Goal: Task Accomplishment & Management: Complete application form

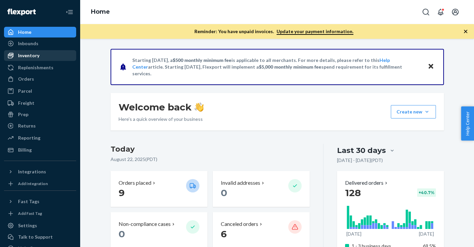
click at [54, 56] on div "Inventory" at bounding box center [40, 55] width 71 height 9
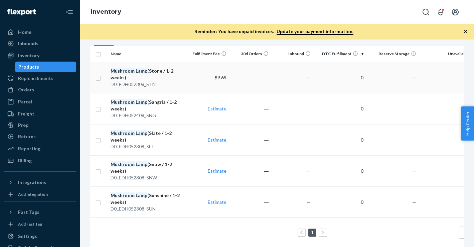
scroll to position [68, 0]
click at [467, 123] on span "Help Center" at bounding box center [467, 123] width 13 height 34
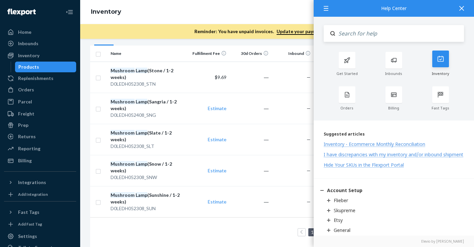
click at [439, 65] on div at bounding box center [441, 58] width 17 height 17
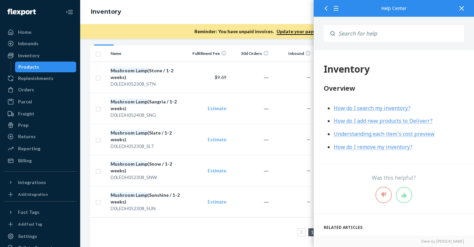
scroll to position [43, 0]
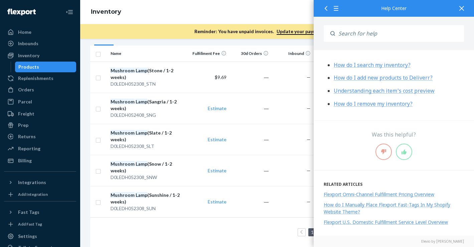
click at [462, 7] on icon at bounding box center [462, 8] width 5 height 5
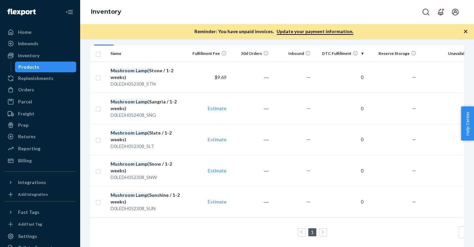
click at [462, 108] on span "Help Center" at bounding box center [467, 123] width 13 height 34
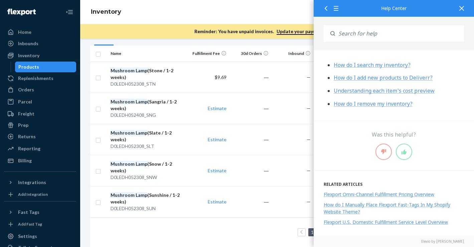
click at [406, 32] on input "Search" at bounding box center [399, 33] width 129 height 17
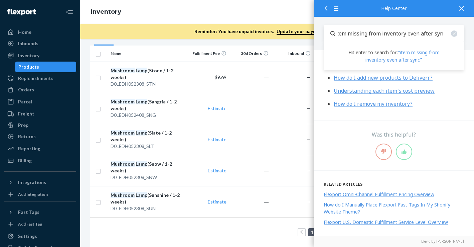
scroll to position [0, 6]
type input "item missing from inventory even after sync"
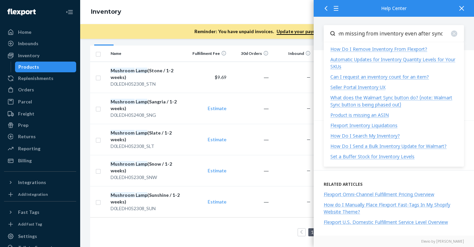
click at [395, 135] on div "How Do I Search My Inventory?" at bounding box center [366, 135] width 70 height 6
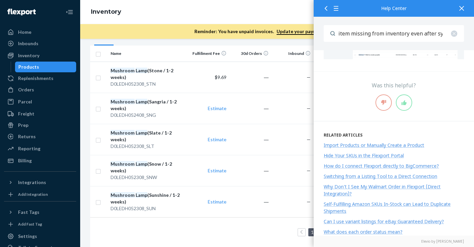
scroll to position [326, 0]
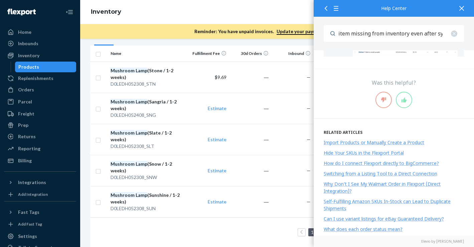
click at [389, 139] on div "Import Products or Manually Create a Product" at bounding box center [374, 142] width 101 height 6
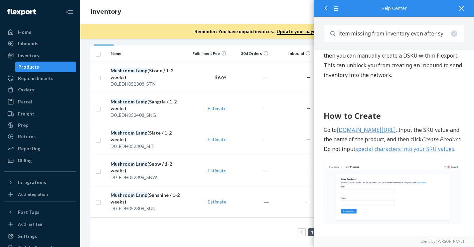
scroll to position [466, 0]
click at [396, 130] on link "sellerportal.flexport.com/inventory/new" at bounding box center [366, 129] width 59 height 7
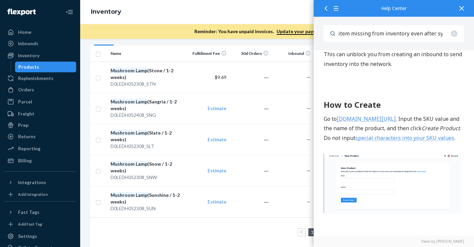
scroll to position [479, 0]
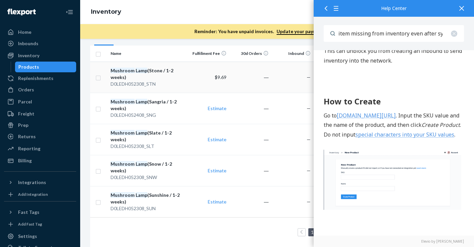
click at [161, 84] on div "D0LEDH052308_STN" at bounding box center [148, 84] width 74 height 7
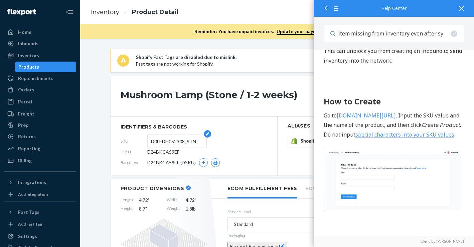
click at [191, 142] on input "D0LEDH052308_STN" at bounding box center [177, 141] width 52 height 13
click at [240, 95] on h1 "Mushroom Lamp (Stone / 1-2 weeks)" at bounding box center [233, 96] width 225 height 13
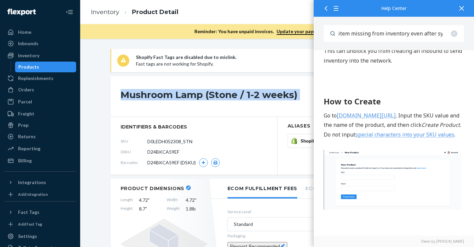
click at [240, 95] on h1 "Mushroom Lamp (Stone / 1-2 weeks)" at bounding box center [233, 96] width 225 height 13
copy div "Mushroom Lamp (Stone / 1-2 weeks)"
click at [464, 7] on icon at bounding box center [462, 8] width 5 height 5
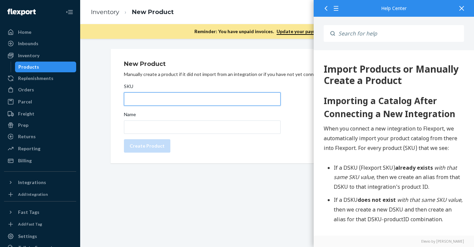
click at [262, 100] on input "SKU" at bounding box center [202, 98] width 157 height 13
paste input "D0LEDH052308_SEA"
type input "D0LEDH052308_SEA"
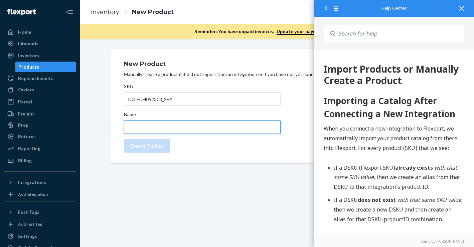
click at [251, 128] on input "Name" at bounding box center [202, 126] width 157 height 13
paste input "Mushroom Lamp (Stone / 1-2 weeks)"
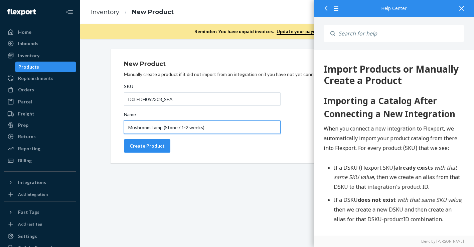
click at [172, 127] on input "Mushroom Lamp (Stone / 1-2 weeks)" at bounding box center [202, 126] width 157 height 13
type input "Mushroom Lamp (Sea / 1-2 weeks)"
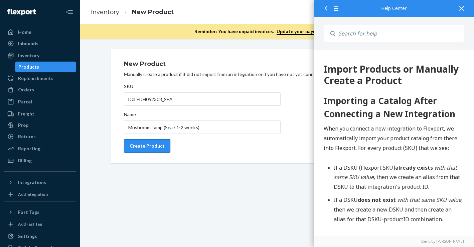
click at [153, 147] on div "Create Product" at bounding box center [147, 145] width 35 height 7
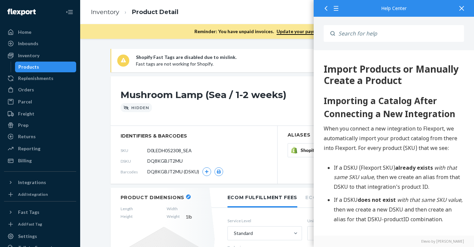
click at [461, 11] on div at bounding box center [462, 8] width 15 height 16
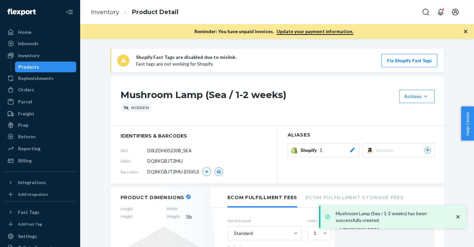
scroll to position [8, 0]
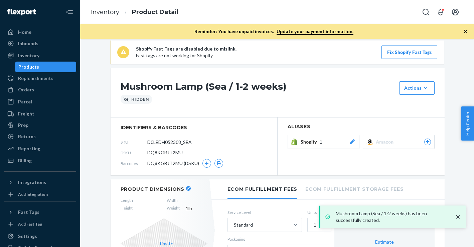
click at [350, 145] on button "Shopify 1" at bounding box center [324, 142] width 72 height 14
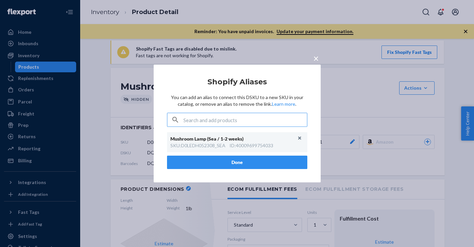
click at [270, 159] on button "Done" at bounding box center [237, 161] width 140 height 13
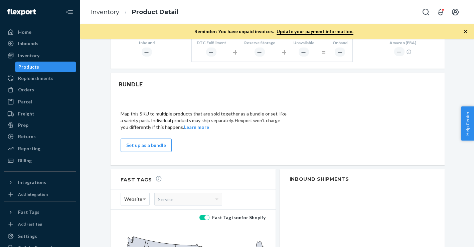
scroll to position [370, 0]
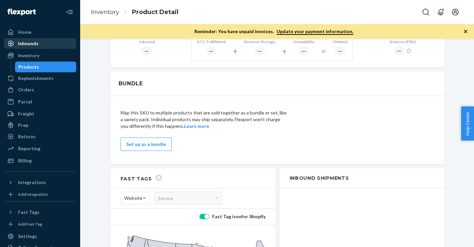
click at [45, 43] on div "Inbounds" at bounding box center [40, 43] width 71 height 9
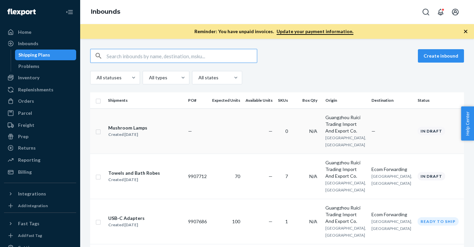
click at [144, 131] on div "Created [DATE]" at bounding box center [127, 134] width 39 height 7
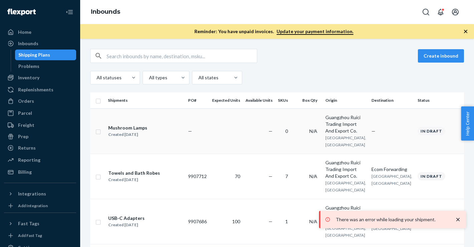
click at [141, 126] on div "Mushroom Lamps" at bounding box center [127, 127] width 39 height 7
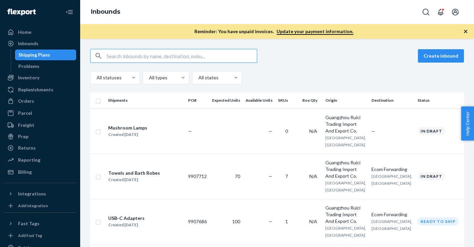
click at [141, 126] on div "Mushroom Lamps" at bounding box center [127, 127] width 39 height 7
click at [131, 127] on div "Mushroom Lamps" at bounding box center [127, 127] width 39 height 7
click at [141, 124] on div "Mushroom Lamps" at bounding box center [127, 127] width 39 height 7
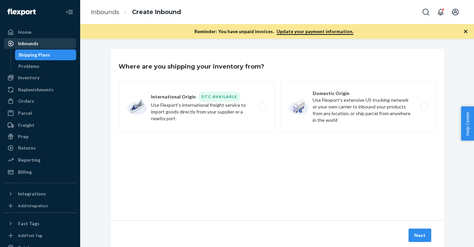
click at [55, 46] on div "Inbounds" at bounding box center [40, 43] width 71 height 9
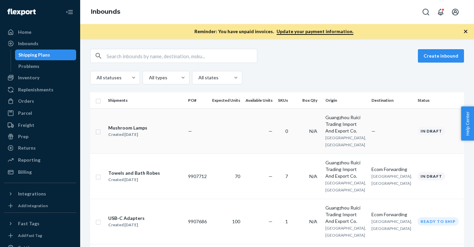
click at [133, 131] on div "Created [DATE]" at bounding box center [127, 134] width 39 height 7
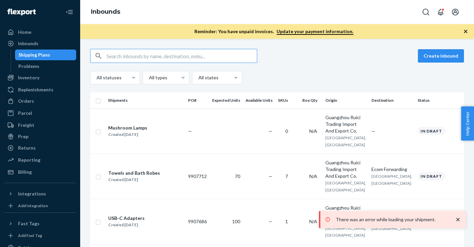
click at [371, 220] on p "There was an error while loading your shipment." at bounding box center [392, 219] width 112 height 7
click at [298, 82] on div "All statuses All types All states" at bounding box center [277, 77] width 374 height 13
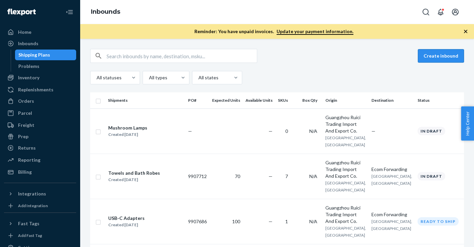
click at [449, 62] on button "Create inbound" at bounding box center [441, 55] width 46 height 13
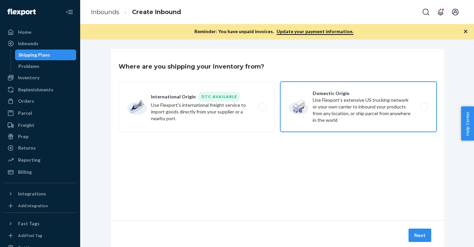
click at [353, 104] on label "Domestic Origin Use Flexport’s extensive US trucking network or your own carrie…" at bounding box center [358, 107] width 156 height 50
click at [424, 105] on input "Domestic Origin Use Flexport’s extensive US trucking network or your own carrie…" at bounding box center [426, 107] width 4 height 4
radio input "true"
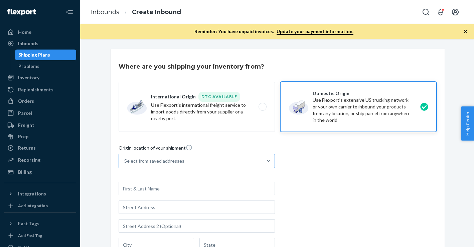
click at [219, 154] on div "Select from saved addresses" at bounding box center [191, 160] width 144 height 13
click at [125, 157] on input "Select from saved addresses" at bounding box center [124, 160] width 1 height 7
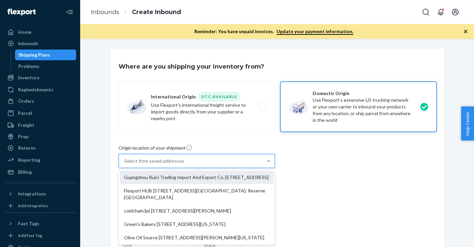
click at [207, 182] on div "Guangzhou Ruici Trading Import And Export Co. No.5 Synthetic South Road, Shilin…" at bounding box center [197, 176] width 154 height 13
click at [125, 164] on input "option Guangzhou Ruici Trading Import And Export Co. No.5 Synthetic South Road,…" at bounding box center [124, 160] width 1 height 7
type input "Guangzhou Ruici Trading Import And Export Co."
type input "Room 289, Shop 202, Block Cd, Shifeng Garden,"
type input "Guangzhou"
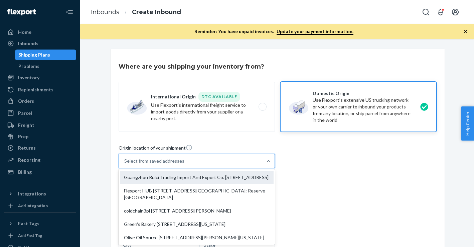
type input "Guangdong"
type input "518000"
type input "No.5 Synthetic South Road, Shiling Town"
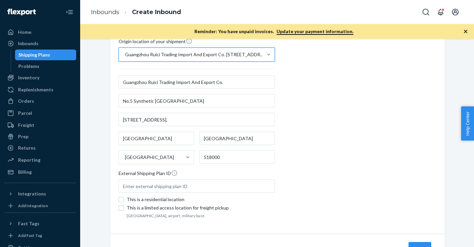
scroll to position [138, 0]
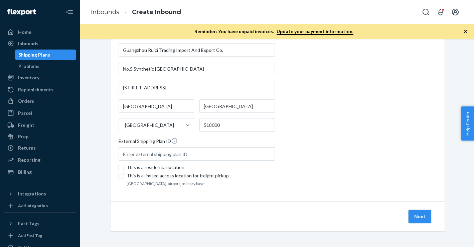
click at [428, 218] on button "Next" at bounding box center [420, 216] width 23 height 13
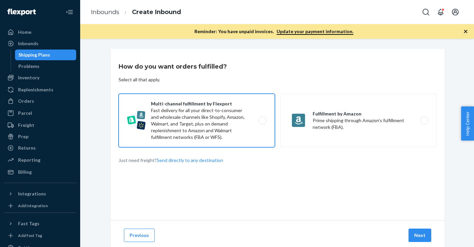
click at [249, 125] on label "Multi-channel fulfillment by Flexport Fast delivery for all your direct-to-cons…" at bounding box center [197, 120] width 156 height 53
click at [262, 123] on input "Multi-channel fulfillment by Flexport Fast delivery for all your direct-to-cons…" at bounding box center [264, 120] width 4 height 4
radio input "true"
click at [424, 235] on button "Next" at bounding box center [420, 234] width 23 height 13
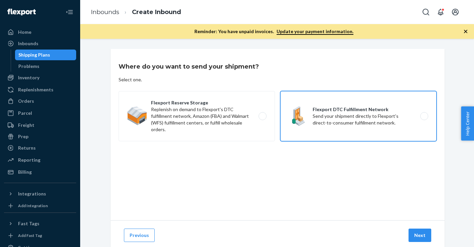
click at [317, 111] on label "Flexport DTC Fulfillment Network Send your shipment directly to Flexport's dire…" at bounding box center [358, 116] width 156 height 50
click at [424, 114] on input "Flexport DTC Fulfillment Network Send your shipment directly to Flexport's dire…" at bounding box center [426, 116] width 4 height 4
radio input "true"
click at [417, 233] on button "Next" at bounding box center [420, 234] width 23 height 13
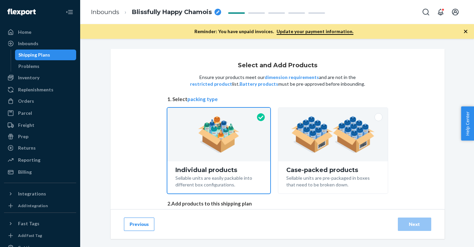
scroll to position [38, 0]
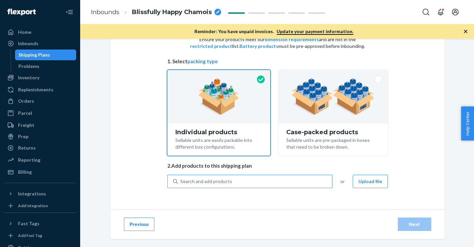
click at [243, 180] on div "Search and add products" at bounding box center [255, 181] width 154 height 12
click at [181, 180] on input "Search and add products" at bounding box center [181, 181] width 1 height 7
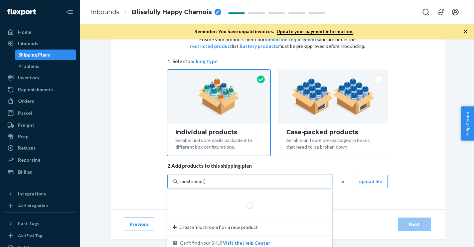
type input "mushroom lamp"
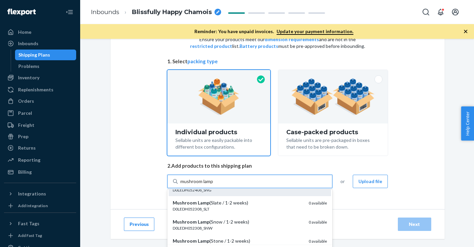
scroll to position [14, 0]
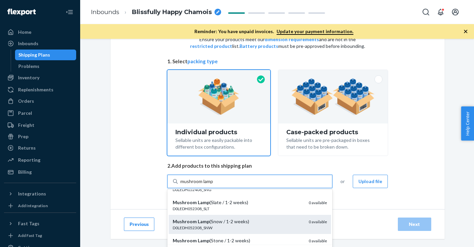
click at [267, 219] on div "Mushroom Lamp (Snow / 1-2 weeks)" at bounding box center [238, 221] width 131 height 7
click at [214, 185] on input "mushroom lamp" at bounding box center [197, 181] width 33 height 7
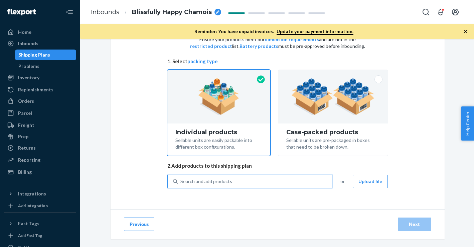
click at [264, 182] on div "Search and add products" at bounding box center [255, 181] width 154 height 12
click at [181, 182] on input "0 results available. Select is focused ,type to refine list, press Down to open…" at bounding box center [181, 181] width 1 height 7
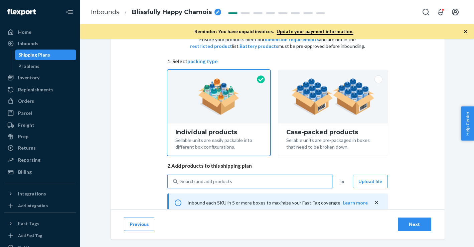
paste input "mushroom lamp"
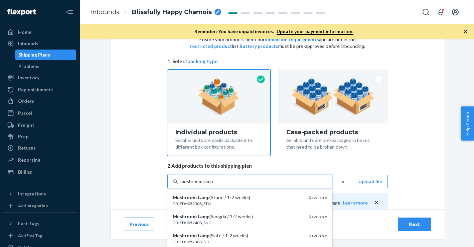
type input "mushroom lamp"
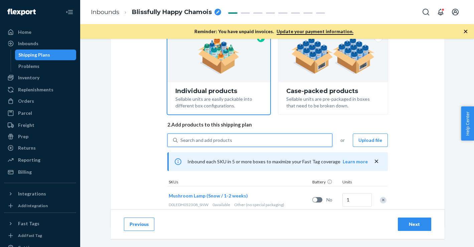
scroll to position [97, 0]
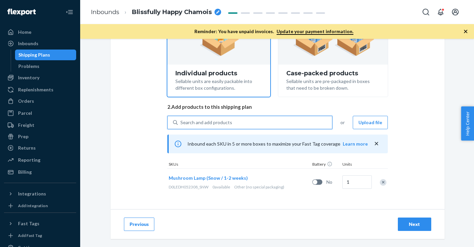
click at [227, 120] on div "Search and add products" at bounding box center [207, 122] width 52 height 7
click at [181, 120] on input "0 results available. Select is focused ,type to refine list, press Down to open…" at bounding box center [181, 122] width 1 height 7
paste input "mushroom lamp"
type input "mushroom lamp"
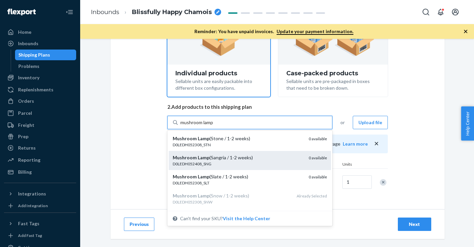
click at [226, 160] on div "Mushroom Lamp (Sangria / 1-2 weeks)" at bounding box center [238, 157] width 131 height 7
click at [214, 126] on input "mushroom lamp" at bounding box center [197, 122] width 33 height 7
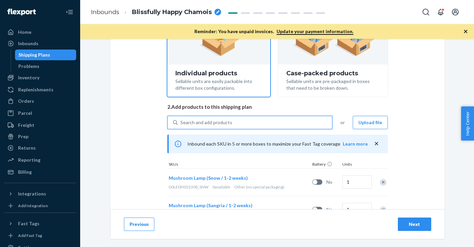
click at [253, 121] on div "Search and add products" at bounding box center [255, 122] width 154 height 12
click at [181, 121] on input "0 results available. Select is focused ,type to refine list, press Down to open…" at bounding box center [181, 122] width 1 height 7
paste input "mushroom lamp"
type input "mushroom lamp"
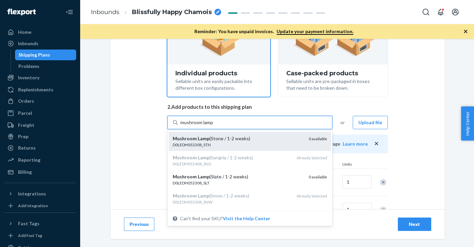
click at [253, 142] on div "D0LEDH052308_STN" at bounding box center [238, 145] width 131 height 6
click at [214, 126] on input "mushroom lamp" at bounding box center [197, 122] width 33 height 7
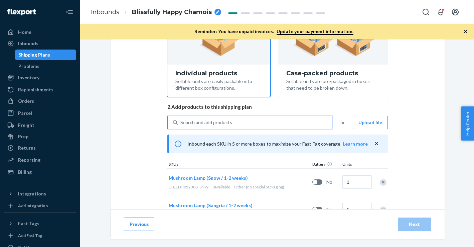
click at [250, 125] on div "Search and add products" at bounding box center [255, 122] width 154 height 12
click at [181, 125] on input "0 results available. Select is focused ,type to refine list, press Down to open…" at bounding box center [181, 122] width 1 height 7
click at [243, 123] on div "Search and add products" at bounding box center [255, 122] width 154 height 12
click at [181, 123] on input "0 results available. Use Up and Down to choose options, press Enter to select t…" at bounding box center [181, 122] width 1 height 7
paste input "mushroom lamp"
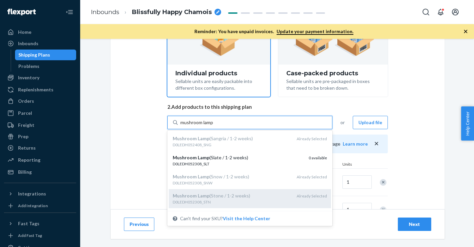
scroll to position [0, 0]
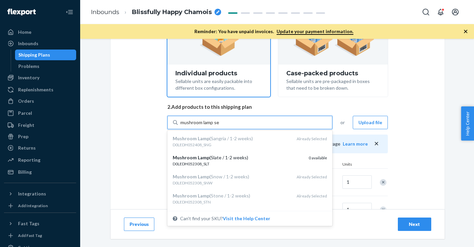
type input "mushroom lamp sea"
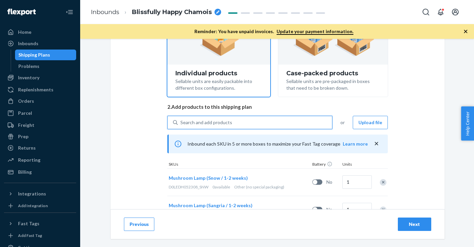
click at [213, 121] on div "Search and add products" at bounding box center [207, 122] width 52 height 7
click at [181, 121] on input "0 results available. Use Up and Down to choose options, press Enter to select t…" at bounding box center [181, 122] width 1 height 7
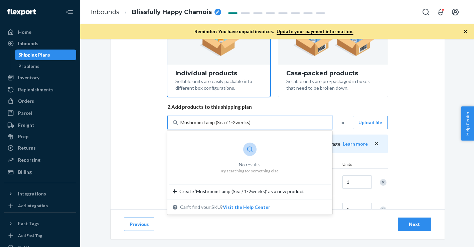
click at [235, 122] on input "Mushroom Lamp (Sea / 1-2weeks)" at bounding box center [216, 122] width 70 height 7
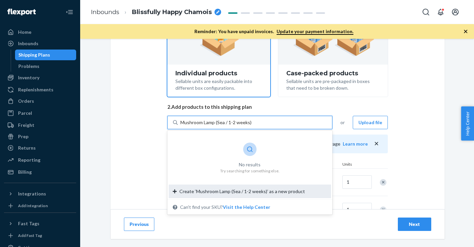
click at [261, 190] on span "Create ‘Mushroom Lamp (Sea / 1-2 weeks)’ as a new product" at bounding box center [243, 191] width 126 height 7
type input "Mushroom Lamp (Sea / 1-2 weeks)"
click at [251, 126] on input "Mushroom Lamp (Sea / 1-2 weeks)" at bounding box center [216, 122] width 71 height 7
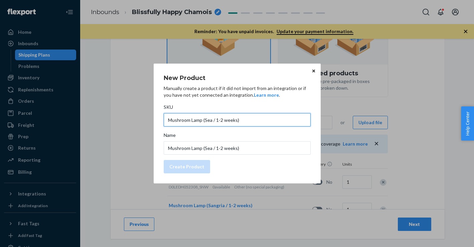
click at [240, 119] on input "Mushroom Lamp (Sea / 1-2 weeks)" at bounding box center [237, 119] width 147 height 13
paste input "D0LEDH052308_SEA"
type input "D0LEDH052308_SEA"
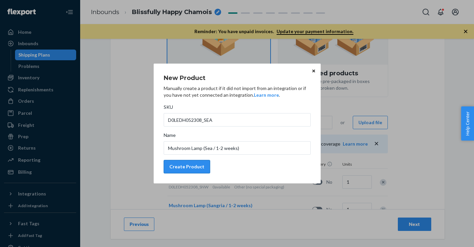
click at [194, 167] on div "Create Product" at bounding box center [186, 166] width 35 height 7
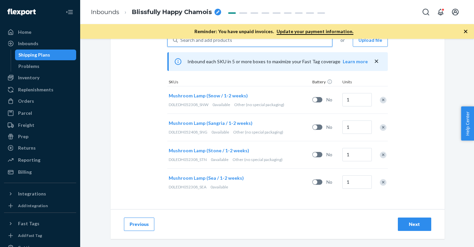
scroll to position [149, 0]
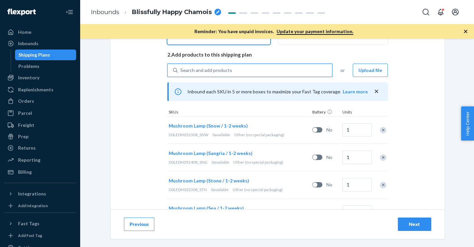
click at [274, 69] on div "Search and add products" at bounding box center [255, 70] width 154 height 12
click at [181, 69] on input "0 results available. Select is focused ,type to refine list, press Down to open…" at bounding box center [181, 70] width 1 height 7
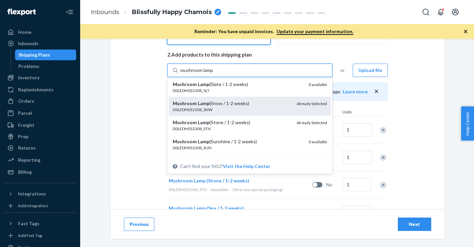
scroll to position [29, 0]
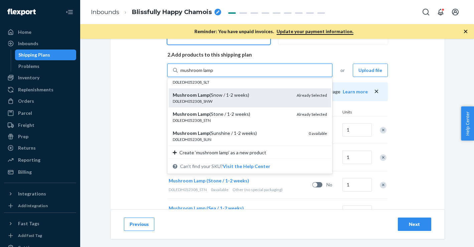
type input "mushroom lamp"
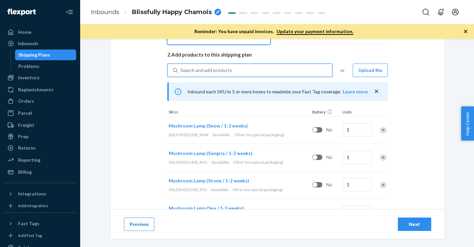
click at [229, 68] on div "Search and add products" at bounding box center [207, 70] width 52 height 7
click at [181, 68] on input "0 results available. Select is focused ,type to refine list, press Down to open…" at bounding box center [181, 70] width 1 height 7
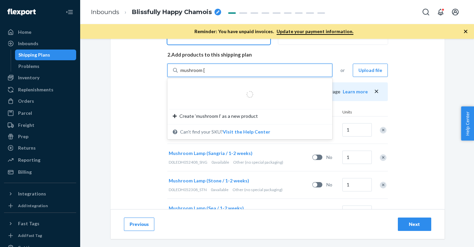
type input "mushroom lamp"
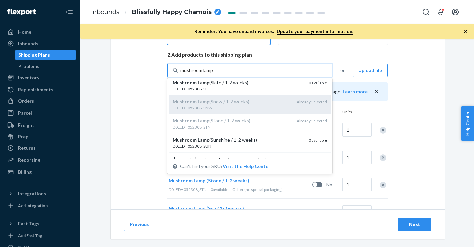
scroll to position [31, 0]
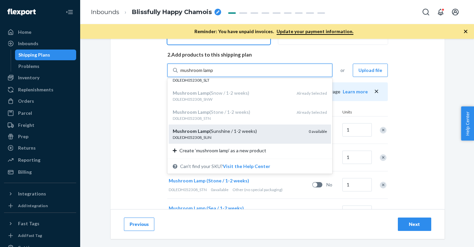
click at [215, 132] on div "Mushroom Lamp (Sunshine / 1-2 weeks)" at bounding box center [238, 131] width 131 height 7
click at [214, 74] on input "mushroom lamp" at bounding box center [197, 70] width 33 height 7
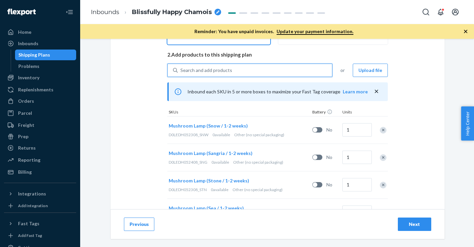
click at [235, 67] on div "Search and add products" at bounding box center [255, 70] width 154 height 12
click at [181, 67] on input "0 results available. Select is focused ,type to refine list, press Down to open…" at bounding box center [181, 70] width 1 height 7
paste input "mushroom lamp"
type input "mushroom lamp"
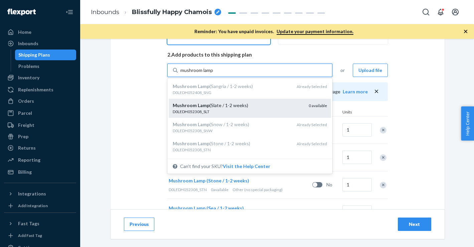
click at [239, 103] on div "Mushroom Lamp (Slate / 1-2 weeks)" at bounding box center [238, 105] width 131 height 7
click at [214, 74] on input "mushroom lamp" at bounding box center [197, 70] width 33 height 7
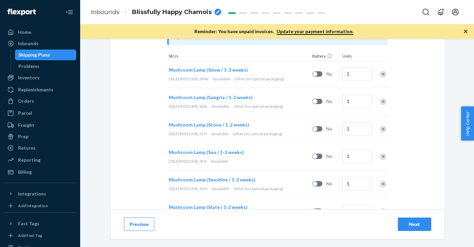
scroll to position [203, 0]
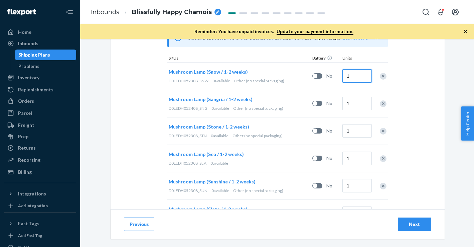
click at [354, 79] on input "1" at bounding box center [357, 75] width 29 height 13
type input "60"
click at [357, 103] on input "1" at bounding box center [357, 103] width 29 height 13
type input "50"
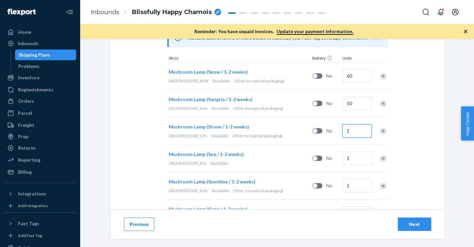
click at [357, 131] on input "1" at bounding box center [357, 130] width 29 height 13
type input "30"
click at [354, 152] on input "1" at bounding box center [357, 157] width 29 height 13
type input "30"
click at [352, 188] on input "1" at bounding box center [357, 185] width 29 height 13
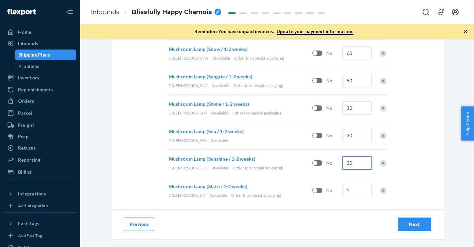
scroll to position [234, 0]
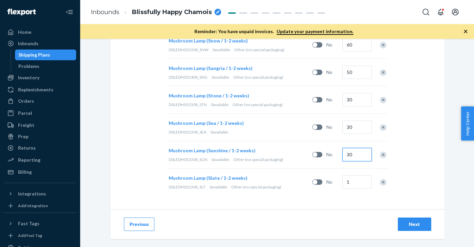
type input "30"
click at [354, 184] on input "1" at bounding box center [357, 181] width 29 height 13
type input "20"
click at [417, 227] on button "Next" at bounding box center [414, 223] width 33 height 13
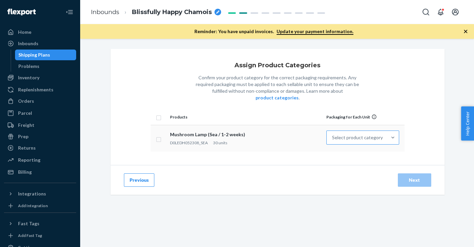
click at [353, 134] on div "Select product category" at bounding box center [357, 137] width 51 height 7
click at [333, 134] on input "Select product category" at bounding box center [332, 137] width 1 height 7
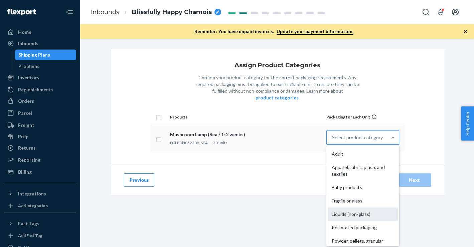
scroll to position [43, 0]
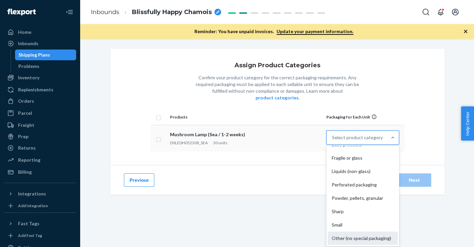
click at [362, 231] on div "Other (no special packaging)" at bounding box center [363, 237] width 70 height 13
click at [333, 141] on input "option Other (no special packaging) focused, 10 of 10. 10 results available. Us…" at bounding box center [332, 137] width 1 height 7
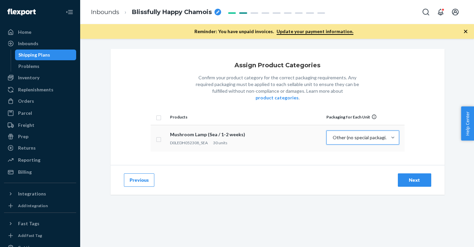
click at [408, 177] on div "Next" at bounding box center [415, 180] width 22 height 7
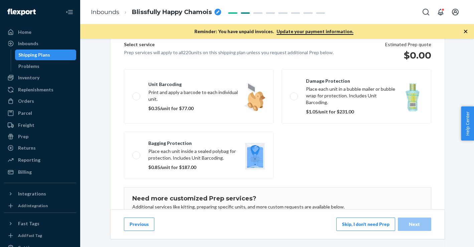
scroll to position [130, 0]
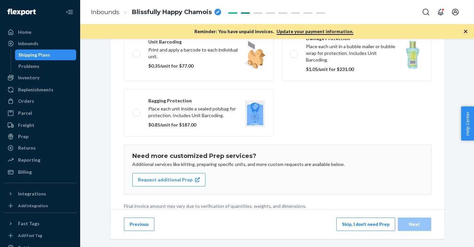
click at [367, 224] on button "Skip, I don't need Prep" at bounding box center [366, 223] width 59 height 13
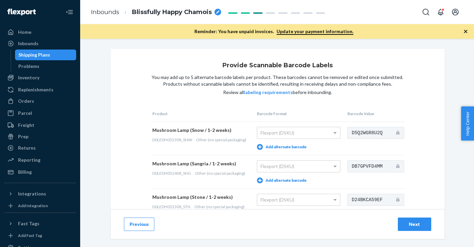
scroll to position [147, 0]
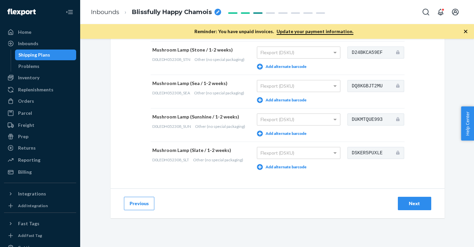
click at [406, 198] on button "Next" at bounding box center [414, 203] width 33 height 13
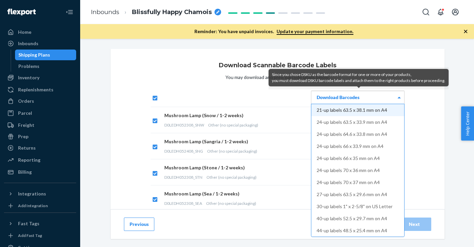
click at [381, 95] on div "Download Barcodes" at bounding box center [358, 97] width 93 height 13
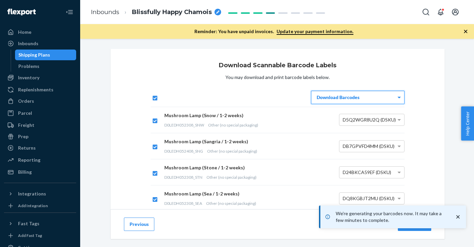
click at [424, 165] on div "Download Scannable Barcode Labels You may download and print barcode labels bel…" at bounding box center [278, 163] width 334 height 228
click at [203, 14] on span "Blissfully Happy Chamois" at bounding box center [172, 12] width 80 height 9
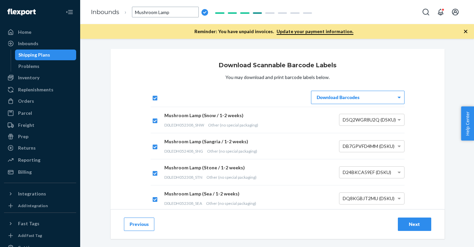
type input "Mushroom Lamps"
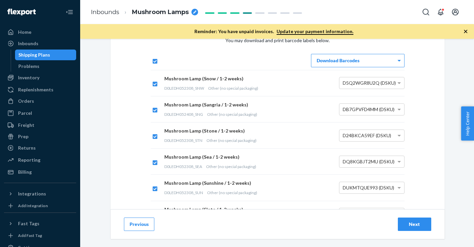
click at [417, 223] on div "Next" at bounding box center [415, 224] width 22 height 7
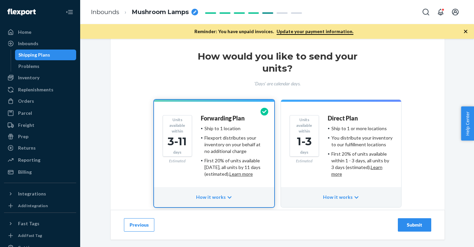
scroll to position [53, 0]
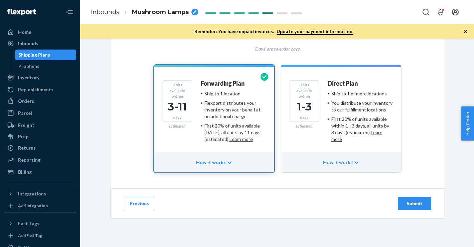
click at [420, 203] on div "Submit" at bounding box center [415, 203] width 22 height 7
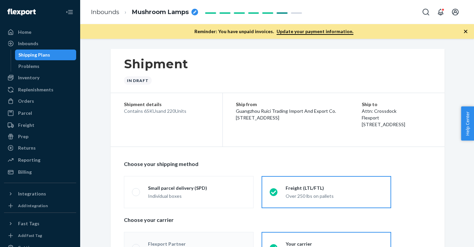
radio input "true"
radio input "false"
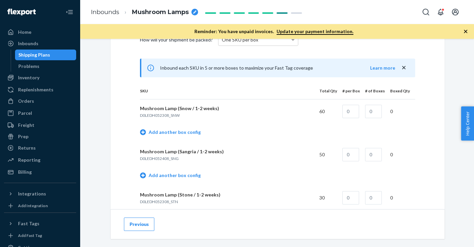
scroll to position [290, 0]
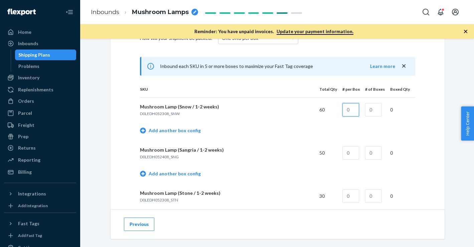
click at [354, 108] on input "text" at bounding box center [351, 109] width 17 height 13
type input "20"
click at [372, 114] on input "text" at bounding box center [373, 109] width 17 height 13
type input "3"
click at [355, 155] on input "text" at bounding box center [351, 152] width 17 height 13
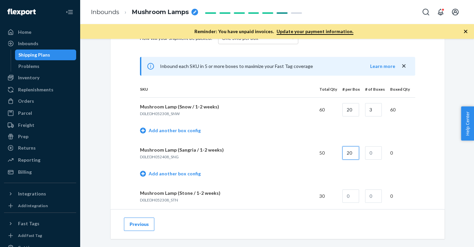
type input "20"
click at [372, 152] on input "text" at bounding box center [373, 152] width 17 height 13
click at [181, 177] on td "Add another box config" at bounding box center [277, 174] width 275 height 19
click at [373, 151] on input "0" at bounding box center [373, 152] width 17 height 13
type input "2"
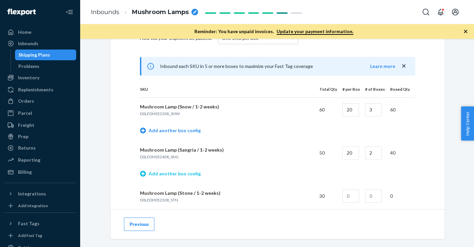
click at [166, 172] on link "Add another box config" at bounding box center [170, 173] width 61 height 7
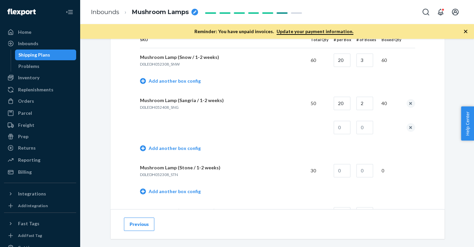
scroll to position [344, 0]
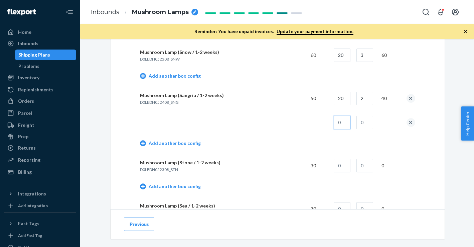
click at [347, 123] on input "text" at bounding box center [342, 122] width 17 height 13
type input "10"
click at [370, 121] on input "text" at bounding box center [365, 122] width 17 height 13
type input "1"
click at [305, 133] on td at bounding box center [222, 122] width 165 height 24
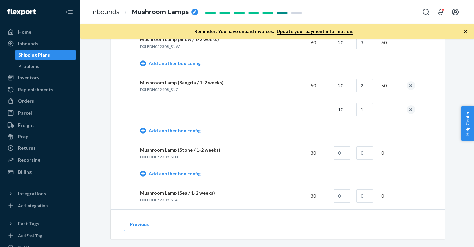
scroll to position [360, 0]
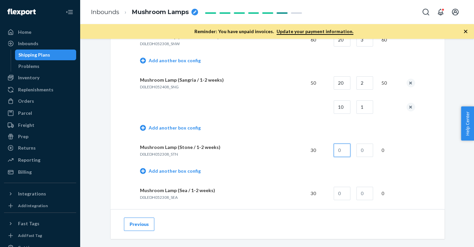
click at [345, 152] on input "text" at bounding box center [342, 149] width 17 height 13
type input "20"
click at [361, 151] on input "text" at bounding box center [365, 149] width 17 height 13
type input "1"
click at [278, 157] on td "Mushroom Lamp (Stone / 1-2 weeks) D0LEDH052308_STN" at bounding box center [222, 150] width 165 height 24
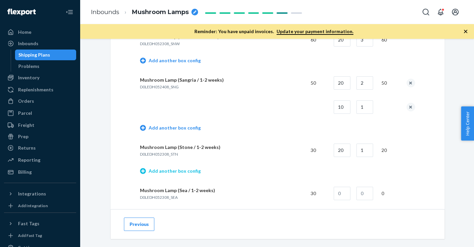
click at [176, 170] on link "Add another box config" at bounding box center [170, 170] width 61 height 7
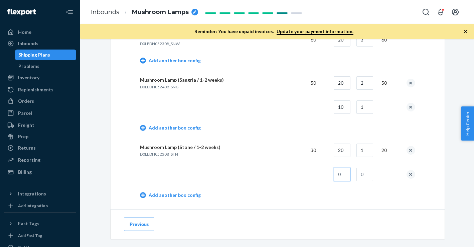
click at [346, 175] on input "text" at bounding box center [342, 173] width 17 height 13
type input "10"
click at [364, 173] on input "text" at bounding box center [365, 173] width 17 height 13
type input "1"
click at [269, 156] on td "Mushroom Lamp (Stone / 1-2 weeks) D0LEDH052308_STN" at bounding box center [222, 150] width 165 height 24
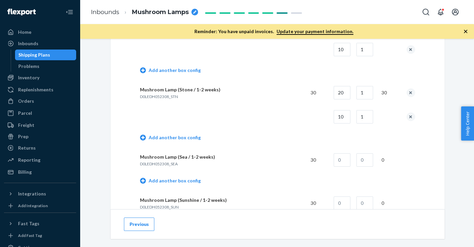
scroll to position [422, 0]
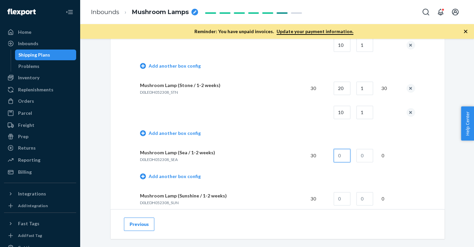
click at [345, 155] on input "text" at bounding box center [342, 155] width 17 height 13
type input "20"
click at [366, 157] on input "text" at bounding box center [365, 155] width 17 height 13
type input "1"
click at [262, 161] on p "D0LEDH052308_SEA" at bounding box center [222, 159] width 165 height 6
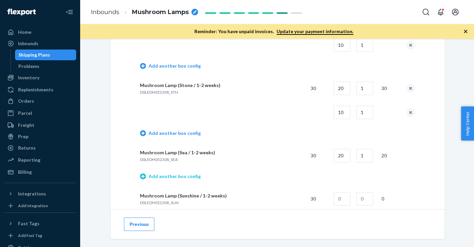
click at [177, 176] on link "Add another box config" at bounding box center [170, 176] width 61 height 7
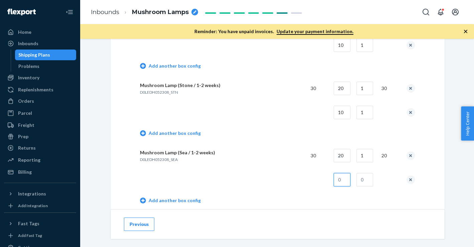
click at [343, 180] on input "text" at bounding box center [342, 179] width 17 height 13
type input "10"
click at [366, 180] on input "text" at bounding box center [365, 179] width 17 height 13
type input "1"
click at [282, 168] on td at bounding box center [222, 179] width 165 height 24
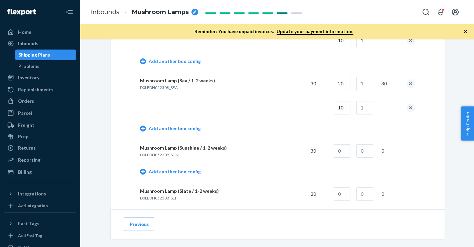
scroll to position [507, 0]
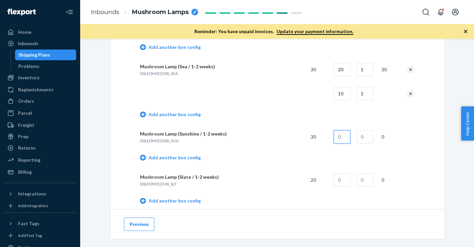
click at [346, 138] on input "text" at bounding box center [342, 136] width 17 height 13
type input "20"
click at [365, 138] on input "text" at bounding box center [365, 136] width 17 height 13
type input "1"
click at [283, 145] on td "Mushroom Lamp (Sunshine / 1-2 weeks) D0LEDH052308_SUN" at bounding box center [222, 137] width 165 height 24
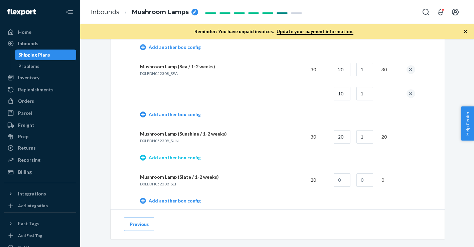
click at [191, 155] on link "Add another box config" at bounding box center [170, 157] width 61 height 7
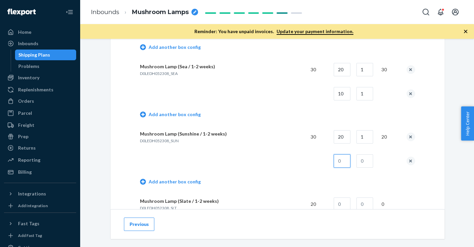
click at [341, 155] on input "text" at bounding box center [342, 160] width 17 height 13
type input "10"
click at [366, 161] on input "text" at bounding box center [365, 160] width 17 height 13
type input "1"
click at [264, 144] on td "Mushroom Lamp (Sunshine / 1-2 weeks) D0LEDH052308_SUN" at bounding box center [222, 137] width 165 height 24
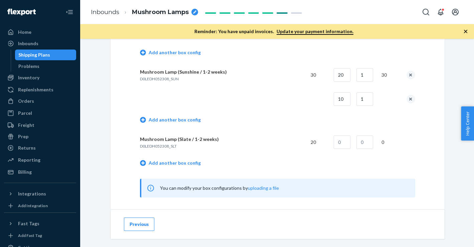
scroll to position [580, 0]
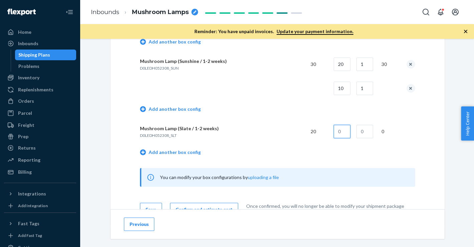
click at [343, 130] on input "text" at bounding box center [342, 131] width 17 height 13
type input "20"
click at [371, 131] on input "text" at bounding box center [365, 131] width 17 height 13
type input "1"
click at [259, 113] on td "Add another box config" at bounding box center [277, 109] width 275 height 19
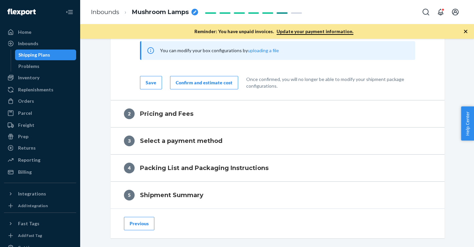
scroll to position [709, 0]
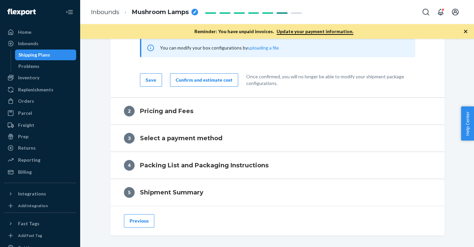
click at [188, 83] on button "Confirm and estimate cost" at bounding box center [204, 79] width 68 height 13
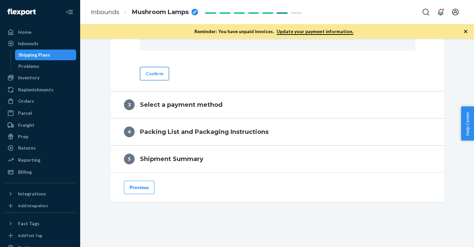
click at [161, 76] on button "Confirm" at bounding box center [154, 73] width 29 height 13
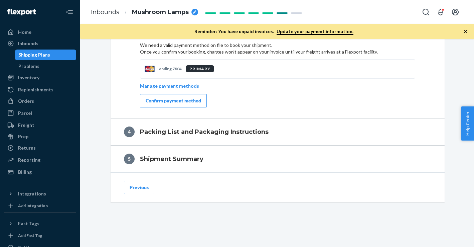
scroll to position [380, 0]
click at [197, 104] on div "Confirm payment method" at bounding box center [173, 101] width 55 height 7
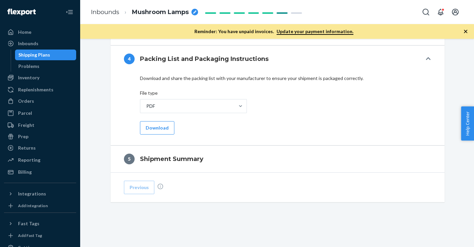
scroll to position [321, 0]
click at [158, 129] on button "Download" at bounding box center [157, 127] width 34 height 13
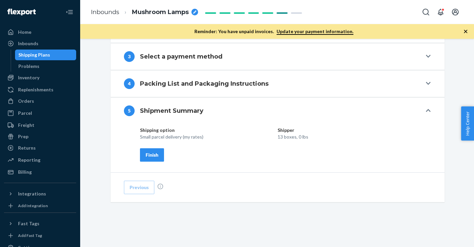
click at [155, 155] on div "Finish" at bounding box center [152, 154] width 13 height 7
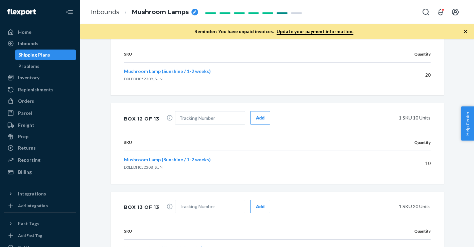
scroll to position [1365, 0]
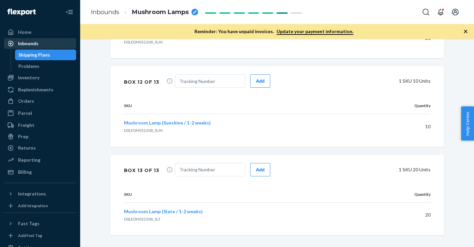
click at [43, 45] on div "Inbounds" at bounding box center [40, 43] width 71 height 9
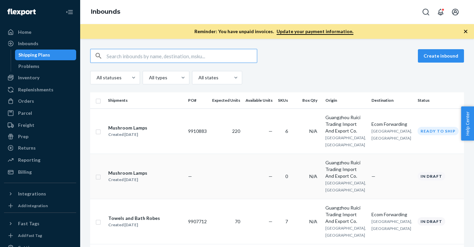
click at [100, 172] on input "checkbox" at bounding box center [98, 175] width 5 height 7
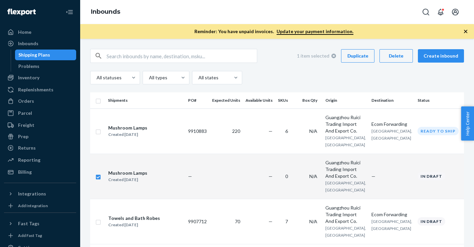
click at [405, 60] on button "Delete" at bounding box center [396, 55] width 33 height 13
checkbox input "false"
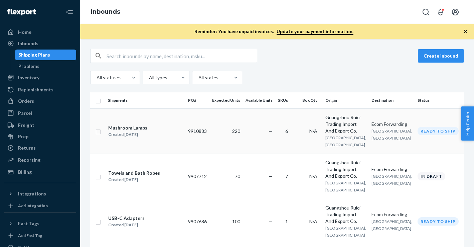
click at [144, 127] on div "Mushroom Lamps" at bounding box center [127, 127] width 39 height 7
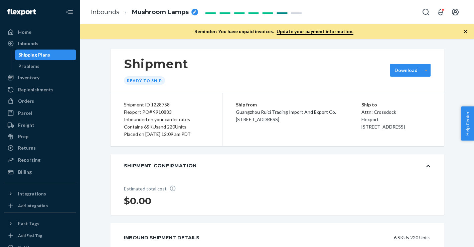
click at [425, 73] on div at bounding box center [426, 70] width 8 height 10
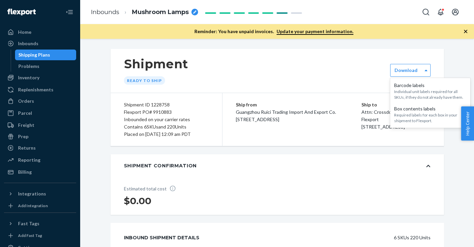
click at [357, 69] on div "Shipment Ready to ship" at bounding box center [278, 71] width 334 height 44
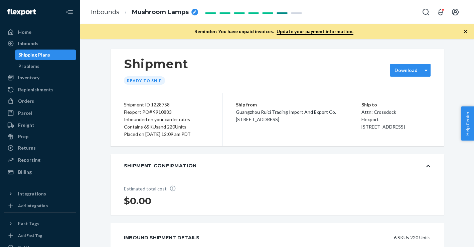
click at [410, 76] on div "Download" at bounding box center [410, 70] width 40 height 13
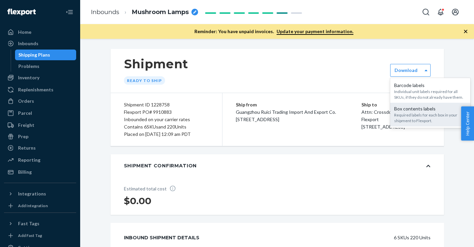
click at [431, 117] on div "Required labels for each box in your shipment to Flexport." at bounding box center [430, 117] width 72 height 11
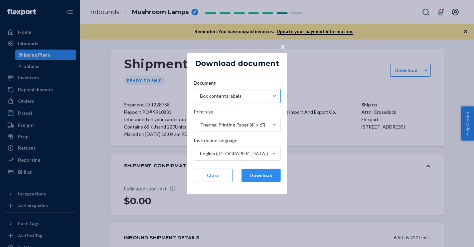
click at [240, 95] on div "Box contents labels" at bounding box center [231, 95] width 74 height 13
click at [200, 95] on input "Document Box contents labels" at bounding box center [200, 96] width 1 height 7
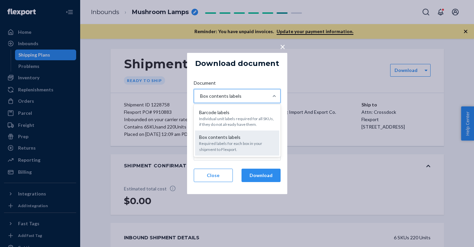
click at [240, 136] on div "Box contents labels" at bounding box center [237, 137] width 76 height 7
click at [200, 99] on input "Document option [object Object] focused, 2 of 2. 2 results available. Use Up an…" at bounding box center [200, 96] width 1 height 7
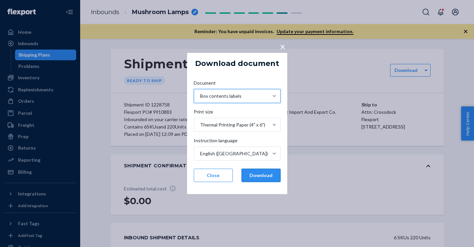
click at [267, 177] on button "Download" at bounding box center [261, 174] width 39 height 13
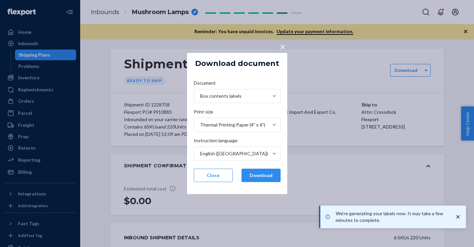
click at [282, 45] on span "×" at bounding box center [282, 46] width 5 height 11
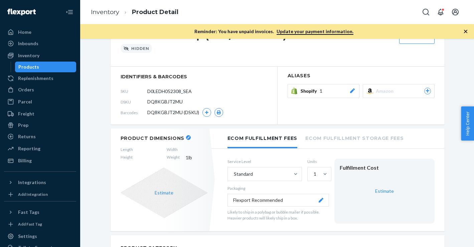
scroll to position [35, 0]
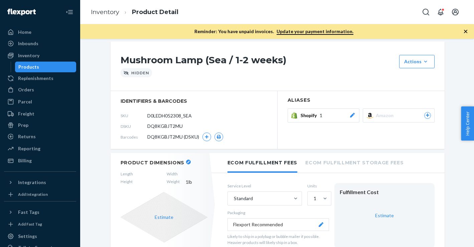
click at [353, 115] on icon at bounding box center [352, 115] width 5 height 5
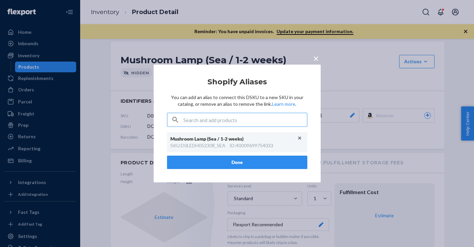
click at [312, 57] on button "×" at bounding box center [316, 57] width 9 height 12
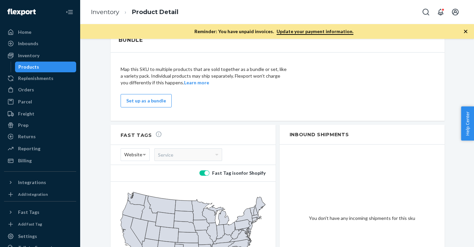
scroll to position [478, 0]
